Goal: Information Seeking & Learning: Learn about a topic

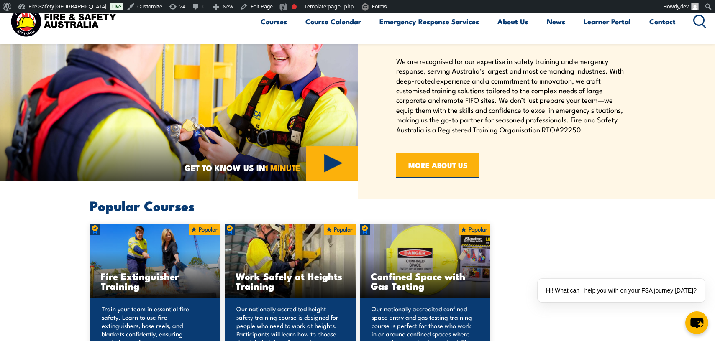
scroll to position [471, 0]
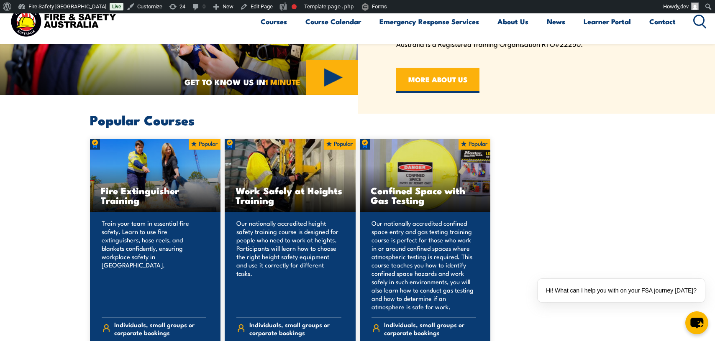
click at [49, 209] on section "Popular Courses Fire Extinguisher Training COURSE DETAILS 3" at bounding box center [357, 260] width 715 height 292
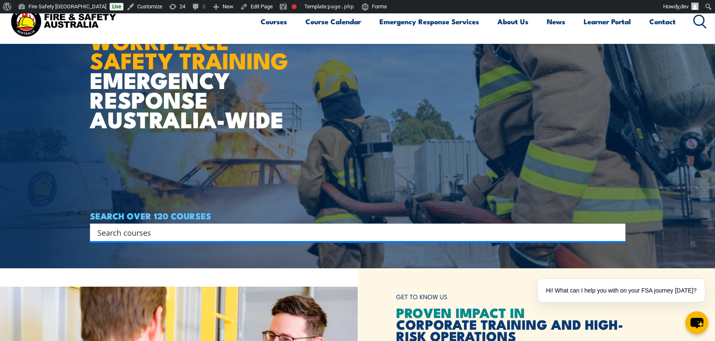
scroll to position [0, 0]
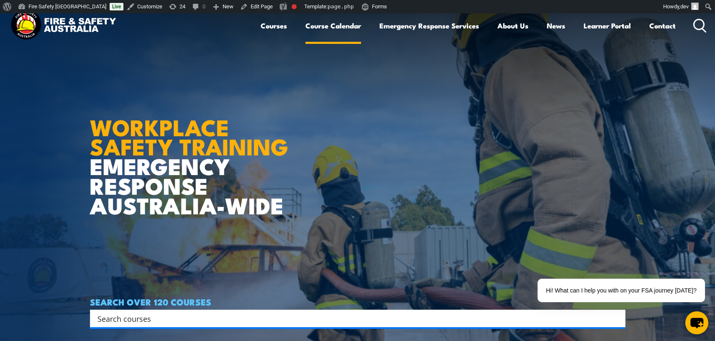
click at [320, 27] on link "Course Calendar" at bounding box center [333, 26] width 56 height 22
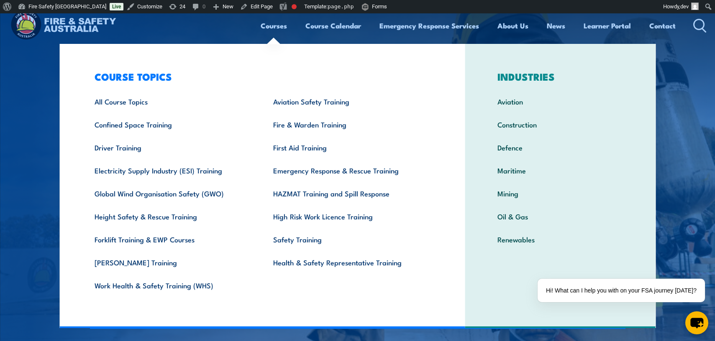
click at [274, 25] on link "Courses" at bounding box center [274, 26] width 26 height 22
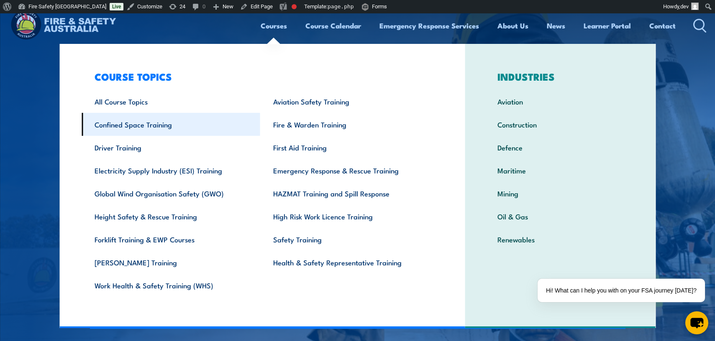
click at [143, 128] on link "Confined Space Training" at bounding box center [171, 124] width 179 height 23
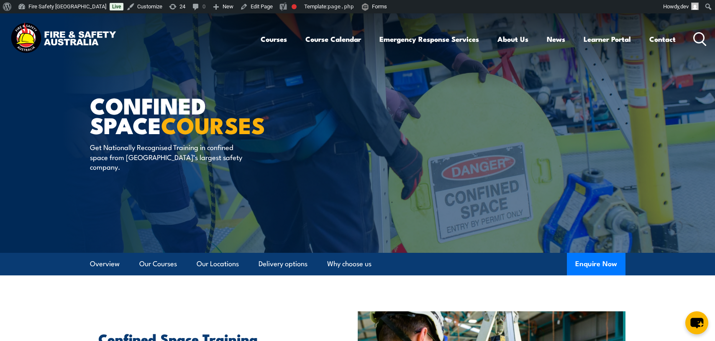
click at [74, 31] on img at bounding box center [63, 39] width 110 height 36
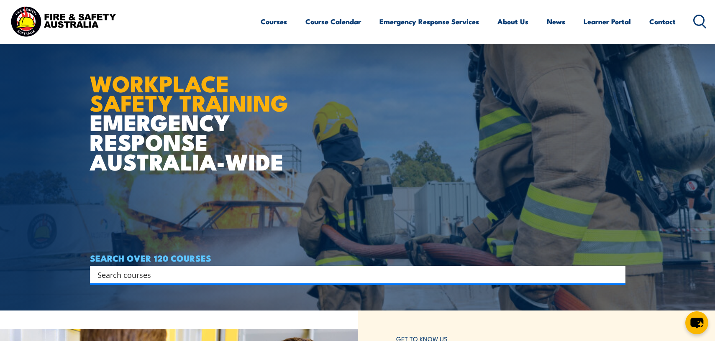
scroll to position [30, 0]
